Goal: Information Seeking & Learning: Learn about a topic

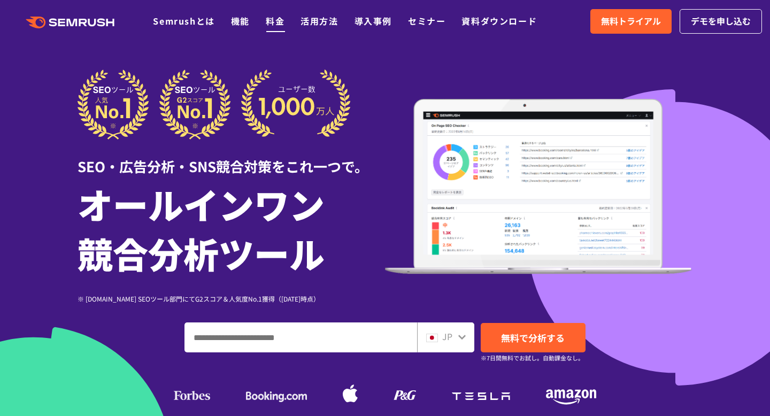
click at [275, 23] on link "料金" at bounding box center [275, 20] width 19 height 13
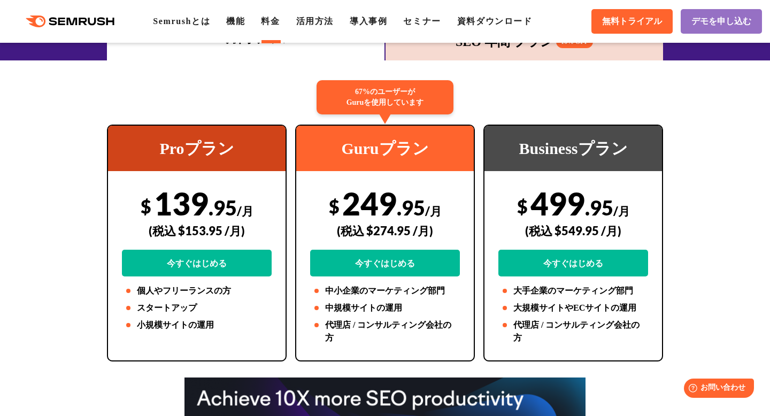
scroll to position [182, 0]
